Goal: Task Accomplishment & Management: Complete application form

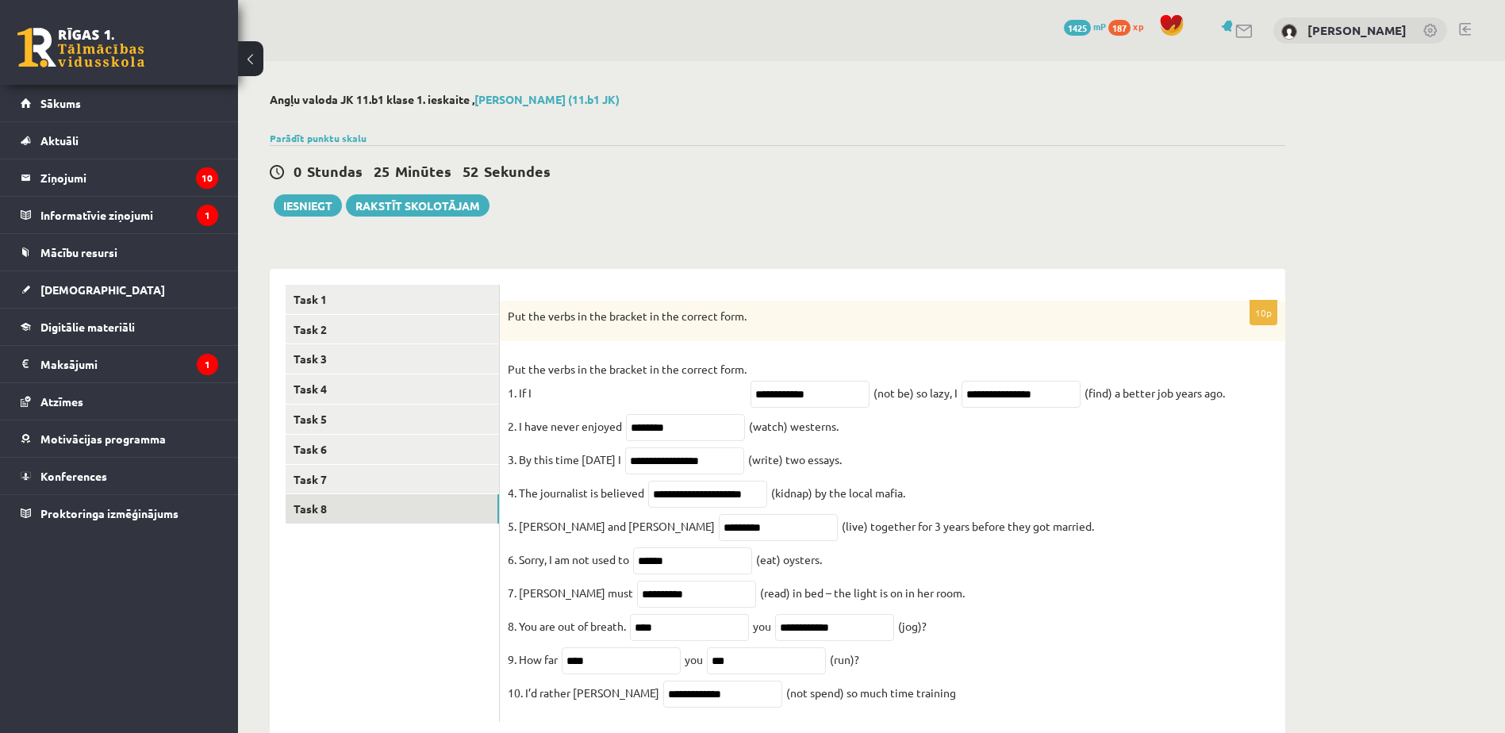
scroll to position [52, 0]
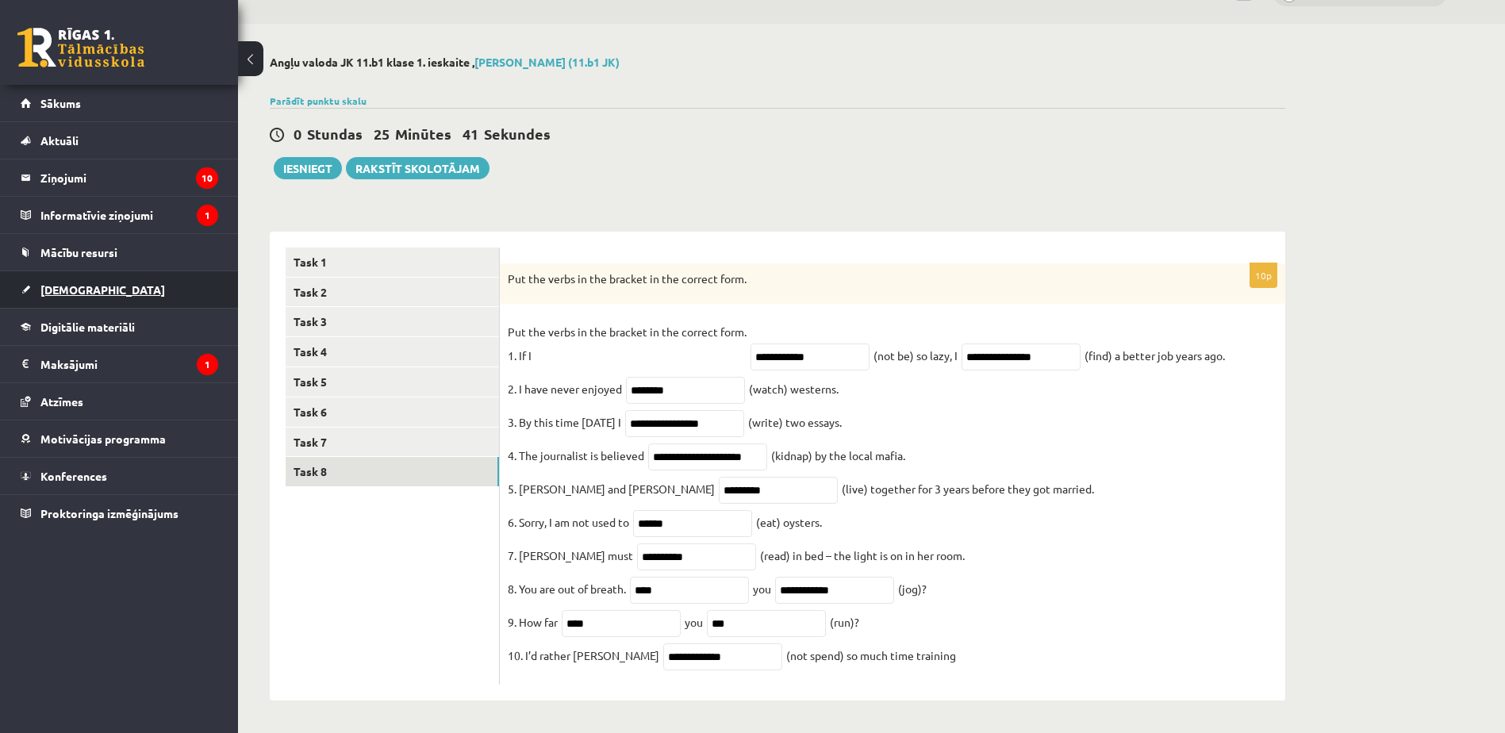
click at [141, 283] on link "[DEMOGRAPHIC_DATA]" at bounding box center [120, 289] width 198 height 36
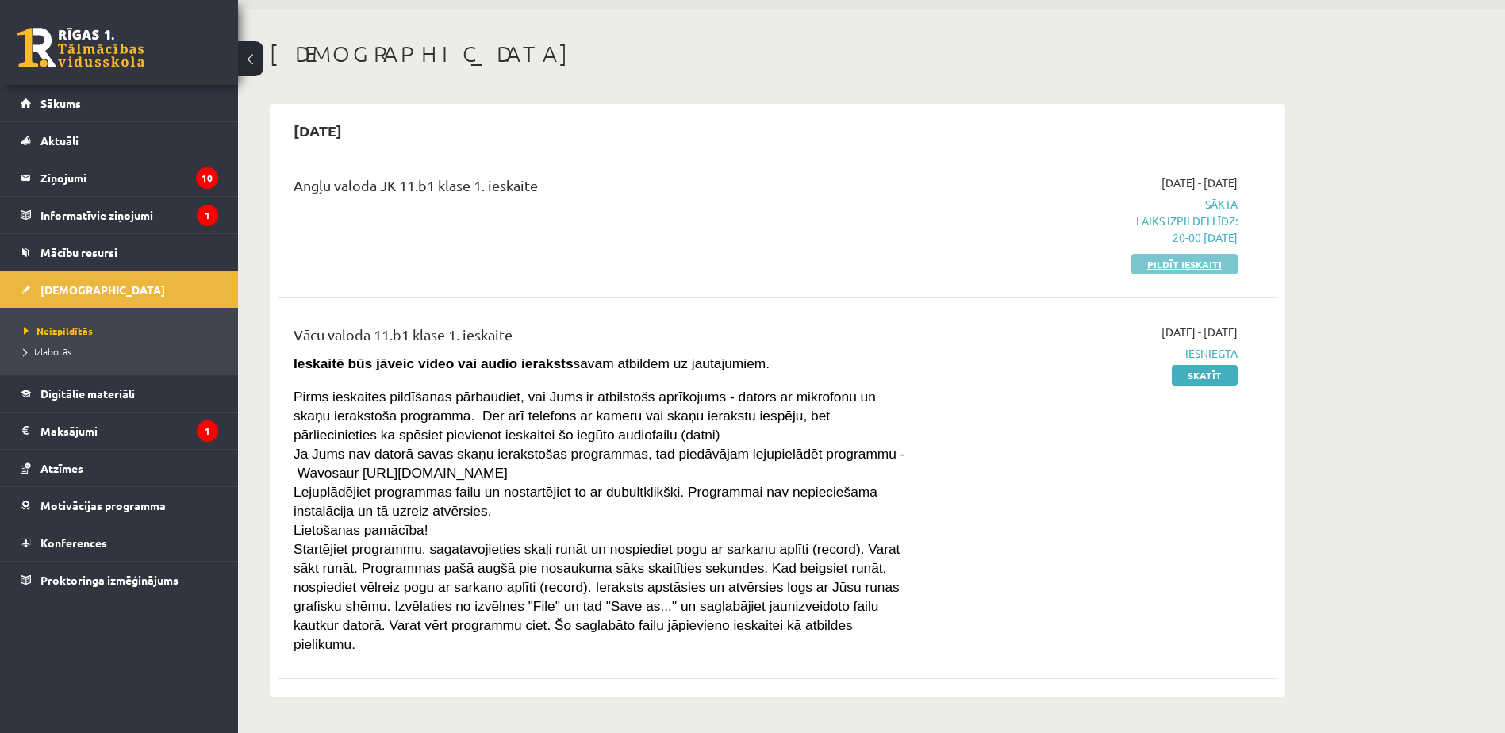
click at [1167, 259] on link "Pildīt ieskaiti" at bounding box center [1184, 264] width 106 height 21
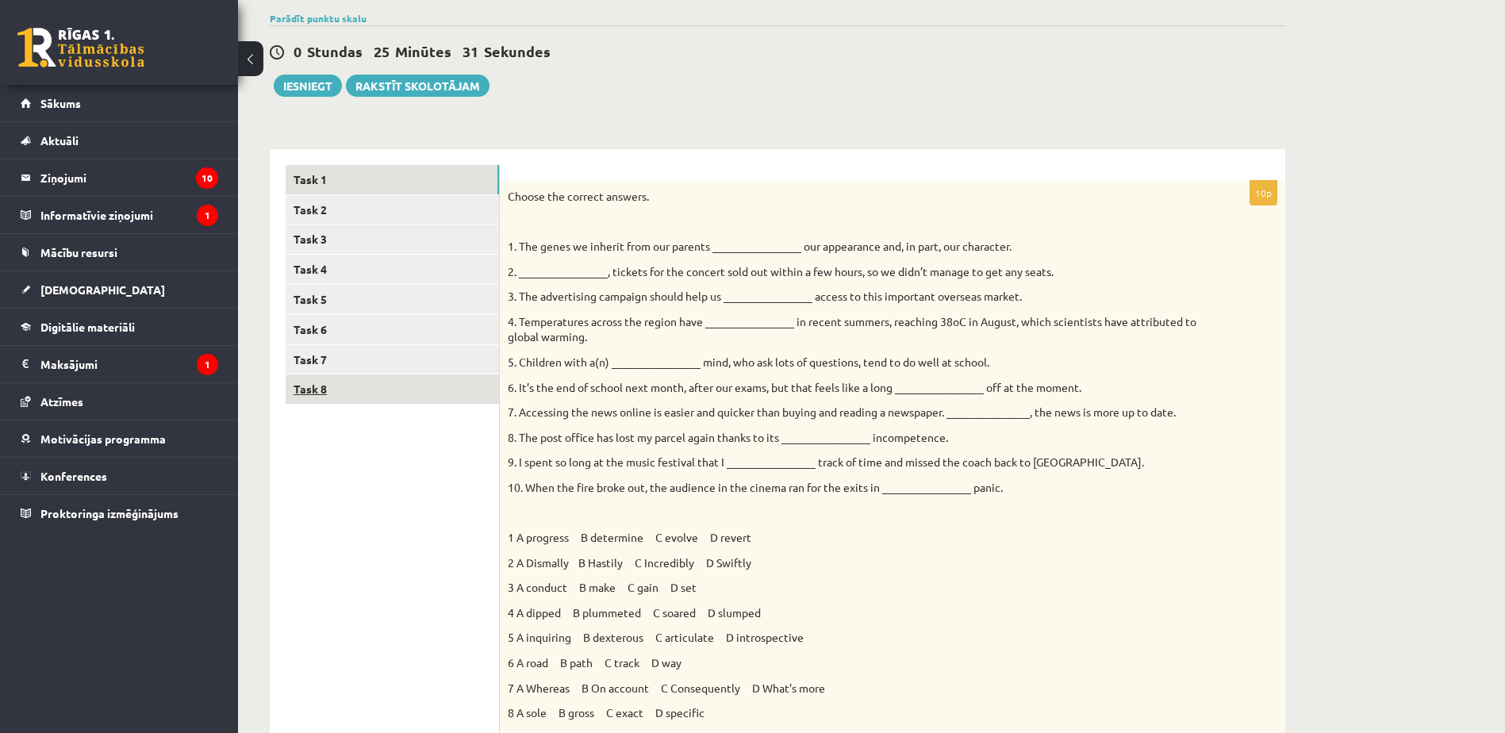
click at [344, 385] on link "Task 8" at bounding box center [392, 389] width 213 height 29
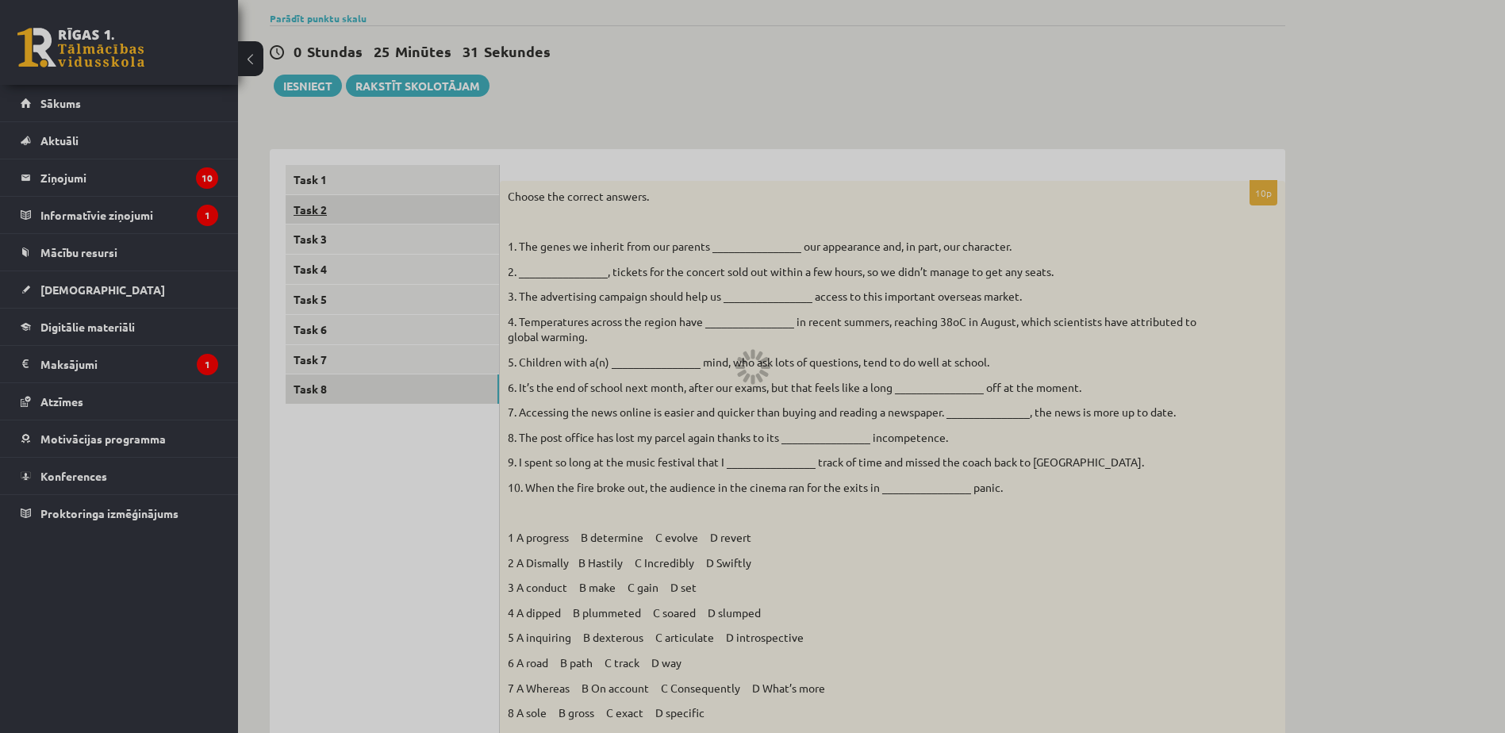
scroll to position [52, 0]
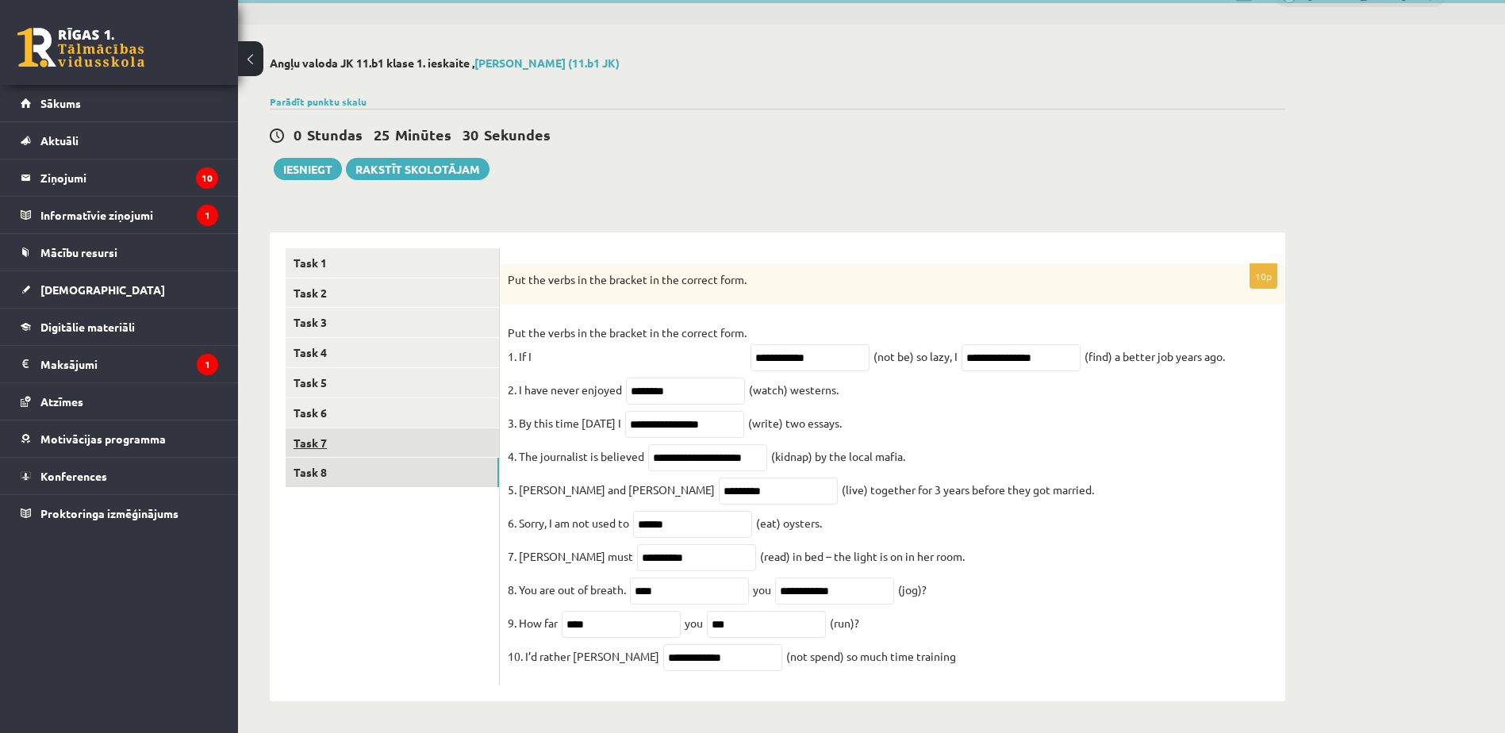
click at [390, 433] on link "Task 7" at bounding box center [392, 442] width 213 height 29
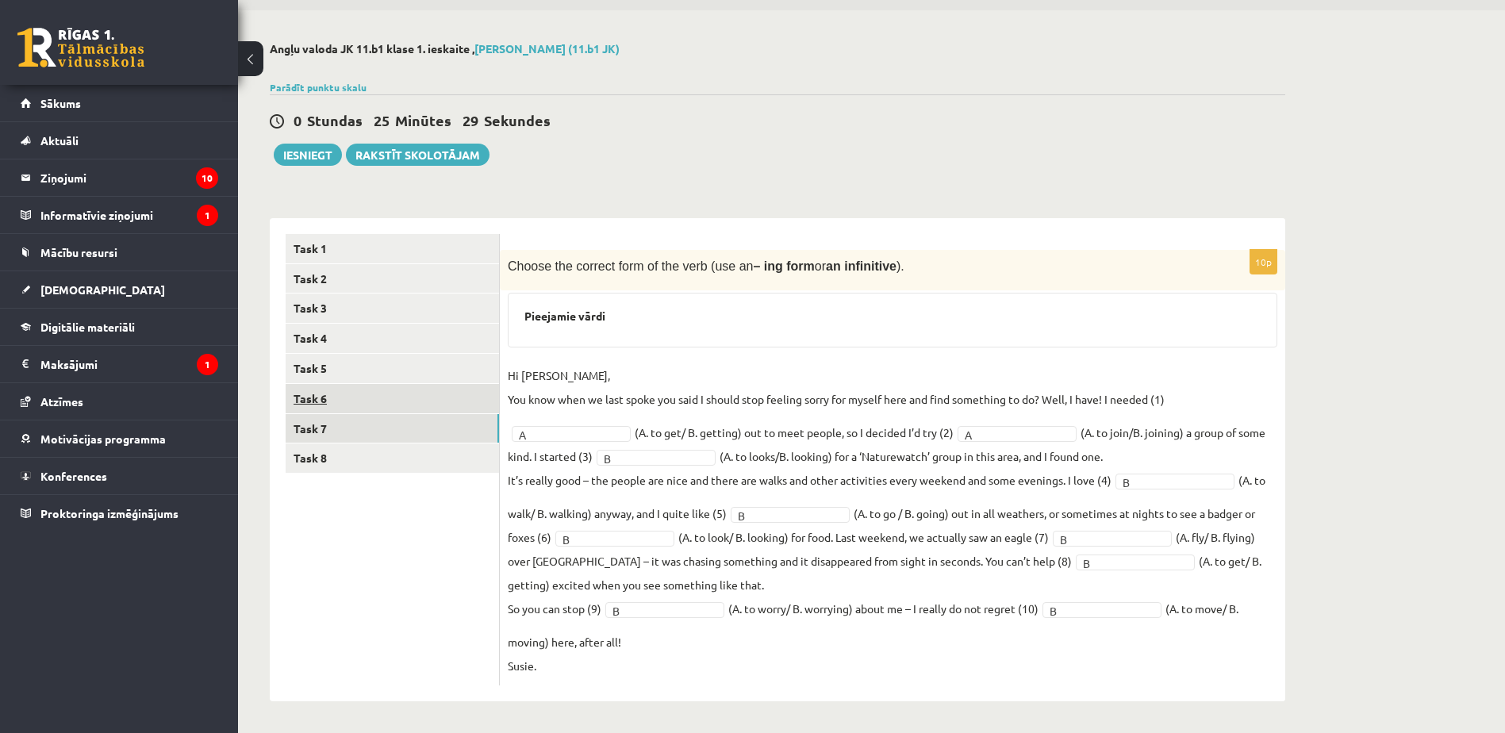
click at [394, 408] on link "Task 6" at bounding box center [392, 398] width 213 height 29
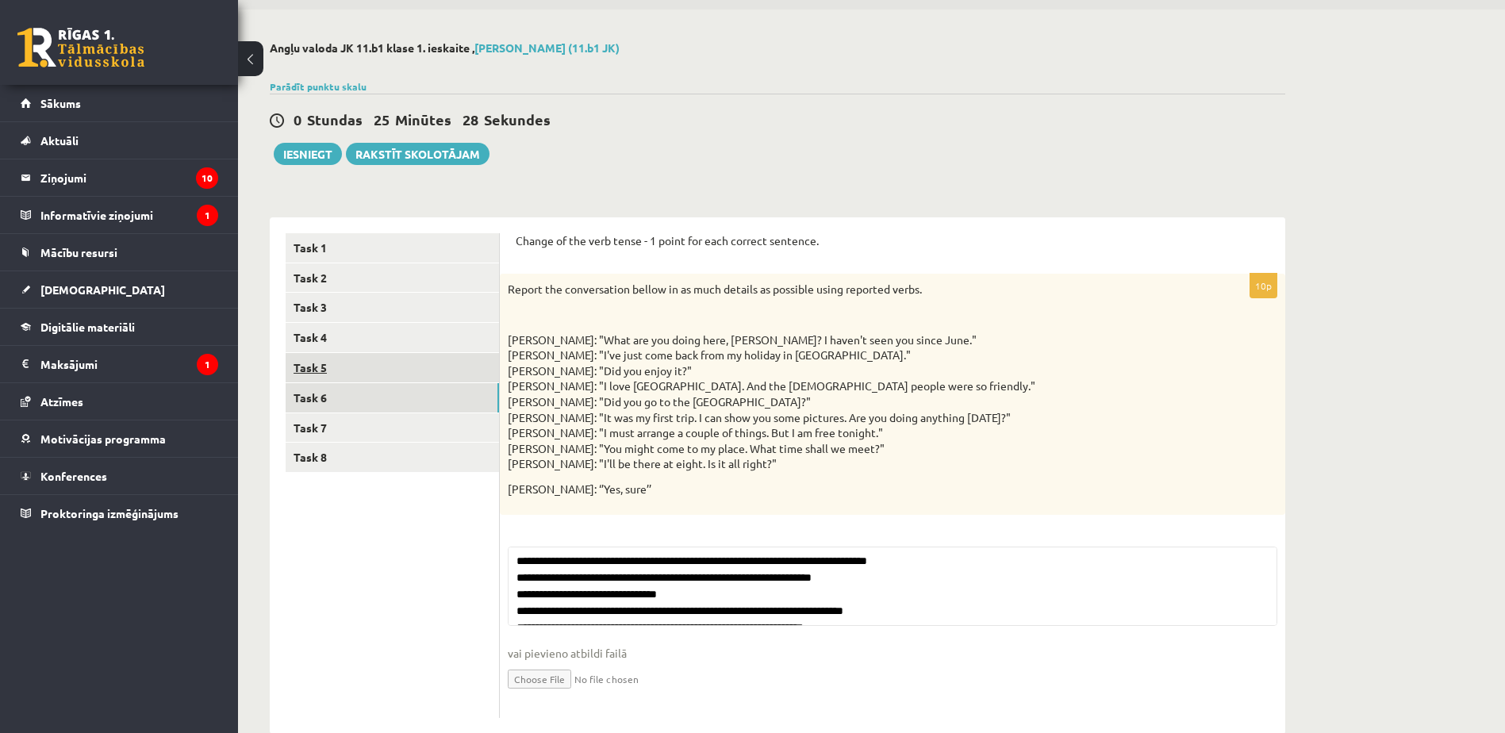
click at [390, 375] on link "Task 5" at bounding box center [392, 367] width 213 height 29
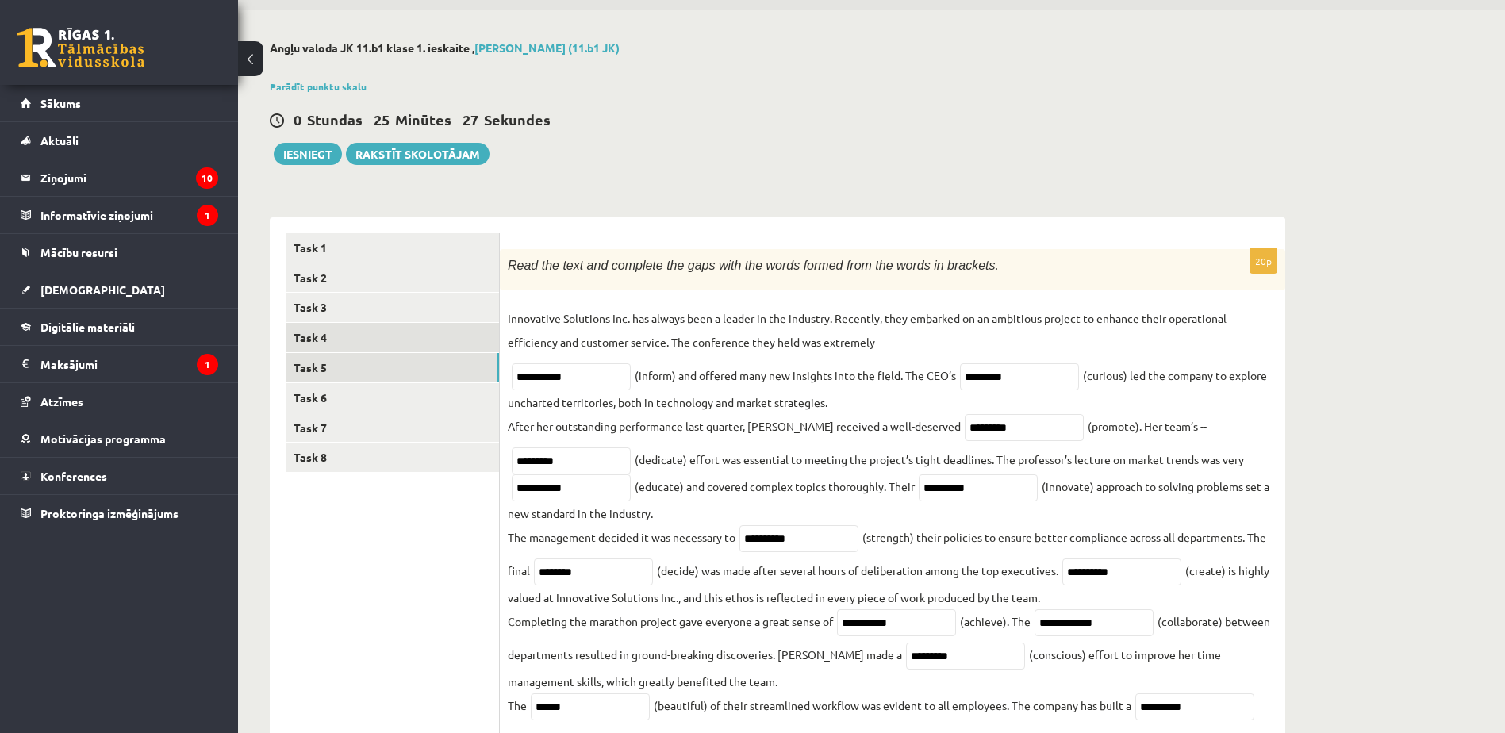
click at [382, 344] on link "Task 4" at bounding box center [392, 337] width 213 height 29
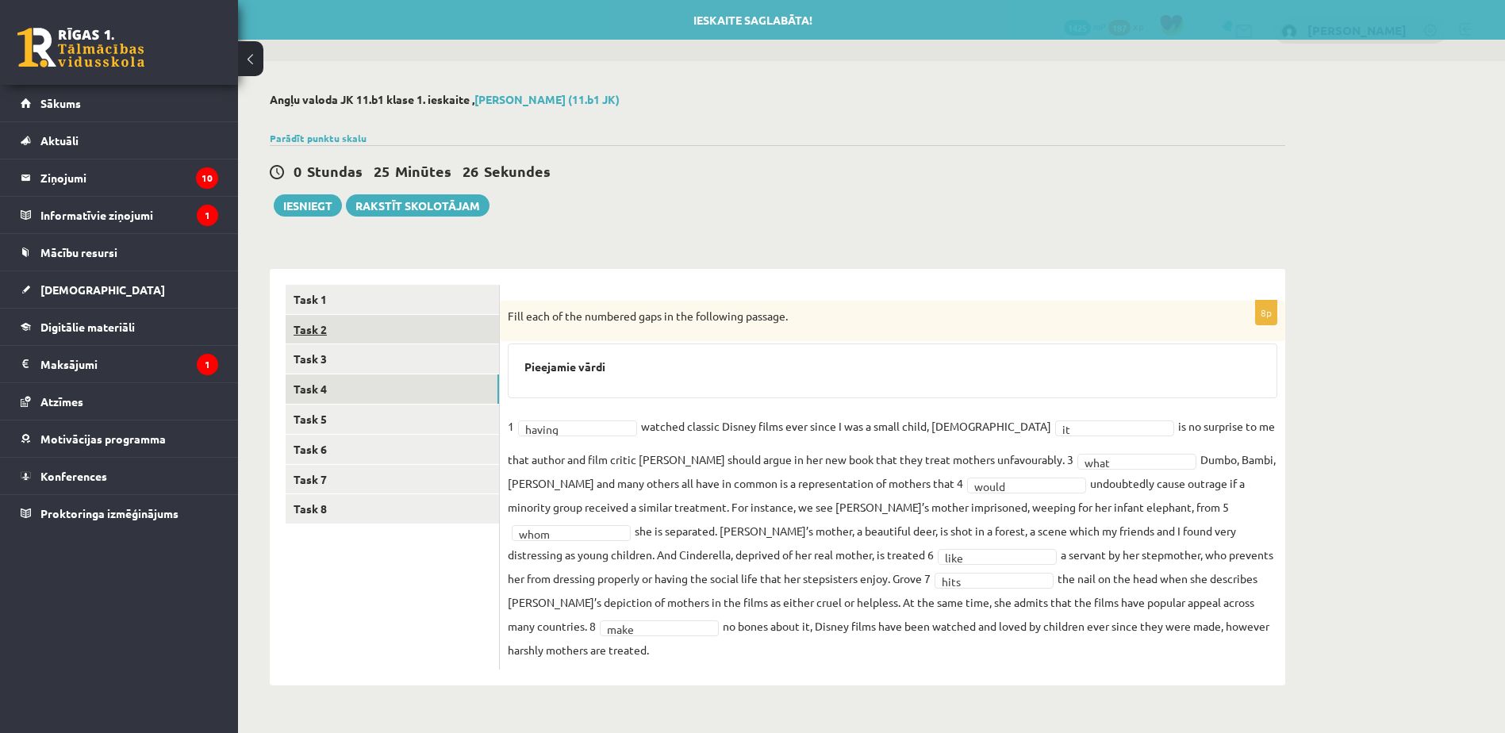
scroll to position [0, 0]
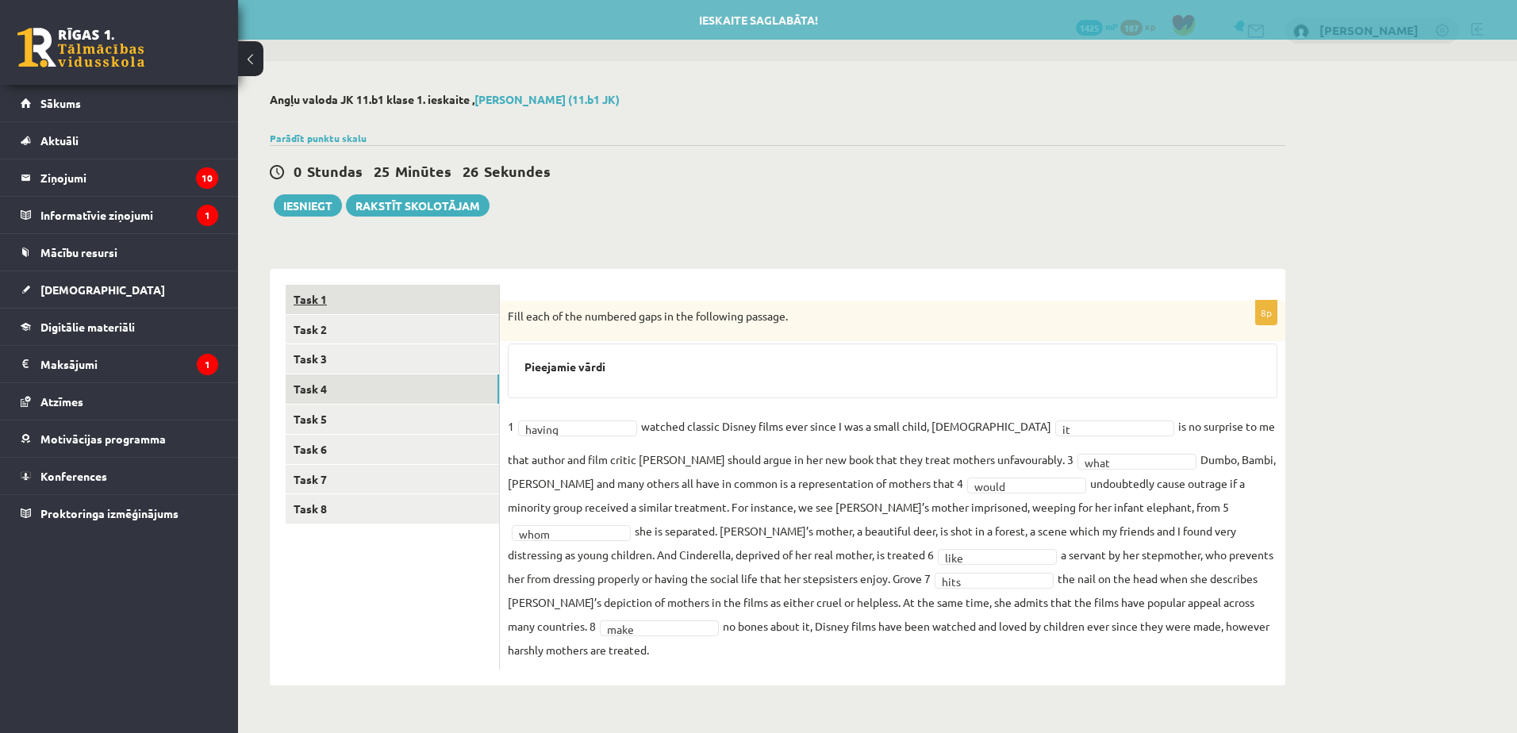
click at [374, 311] on link "Task 1" at bounding box center [392, 299] width 213 height 29
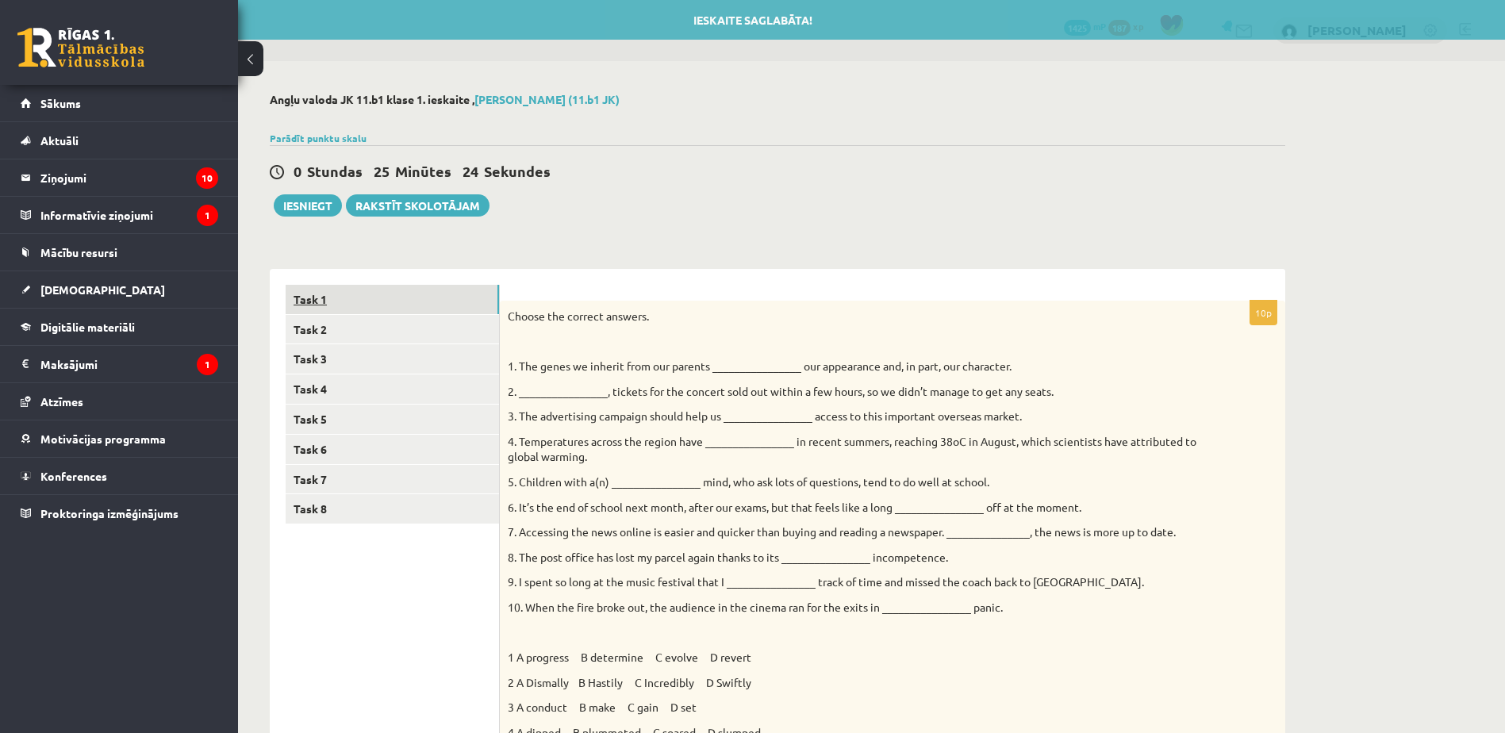
click at [369, 298] on link "Task 1" at bounding box center [392, 299] width 213 height 29
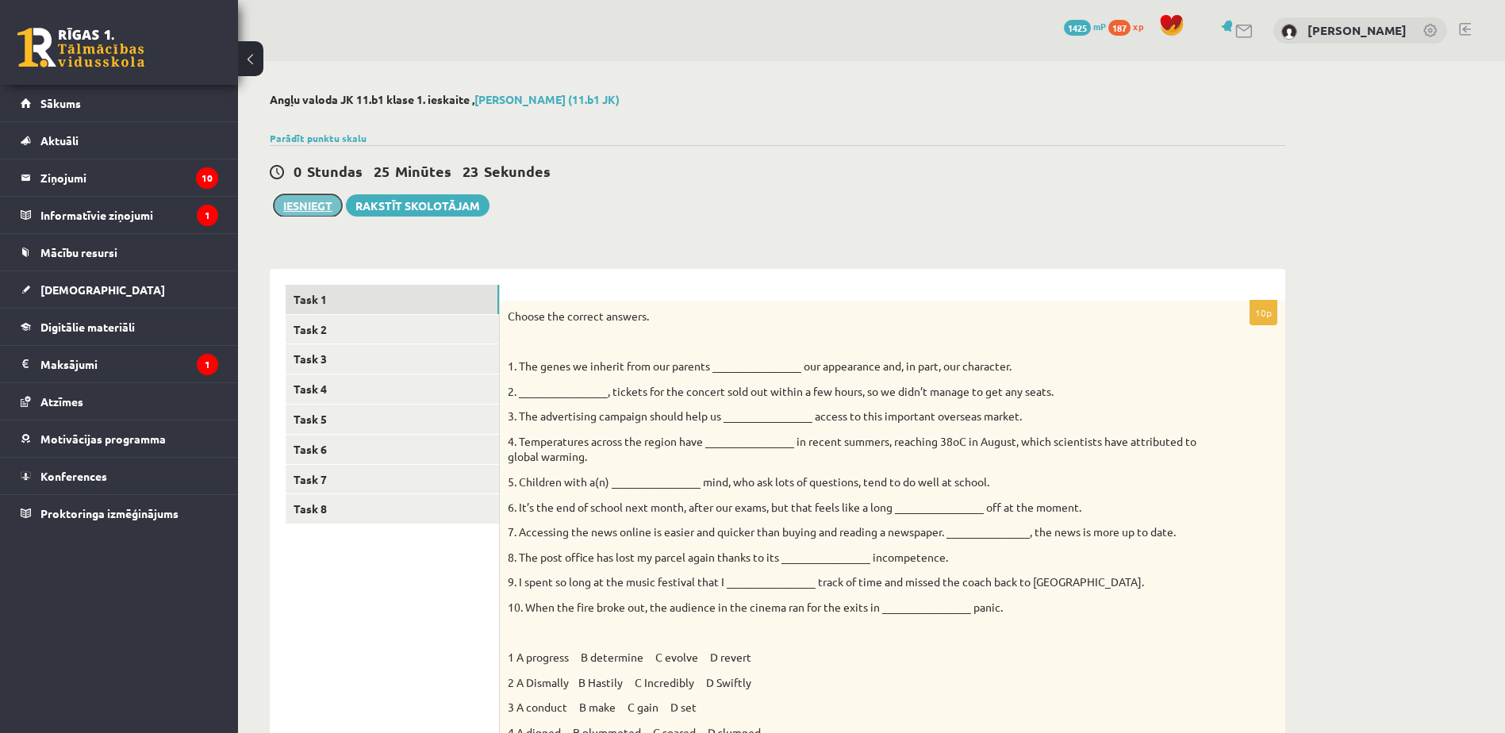
click at [309, 211] on button "Iesniegt" at bounding box center [308, 205] width 68 height 22
